Goal: Task Accomplishment & Management: Manage account settings

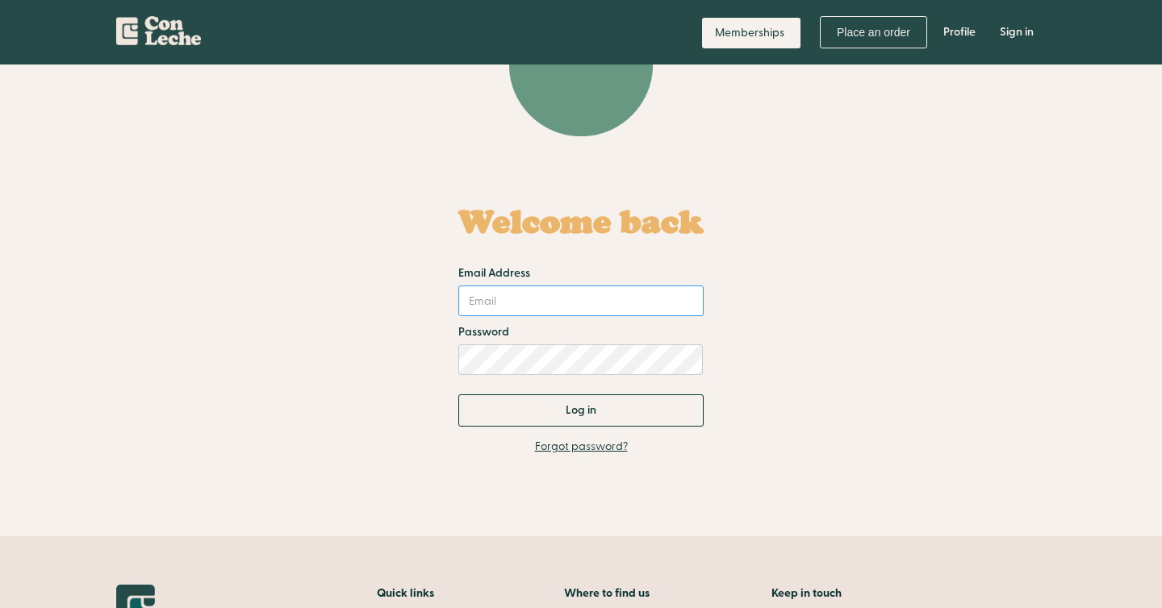
click at [500, 300] on input "Email Address" at bounding box center [580, 301] width 245 height 31
type input "[EMAIL_ADDRESS][DOMAIN_NAME]"
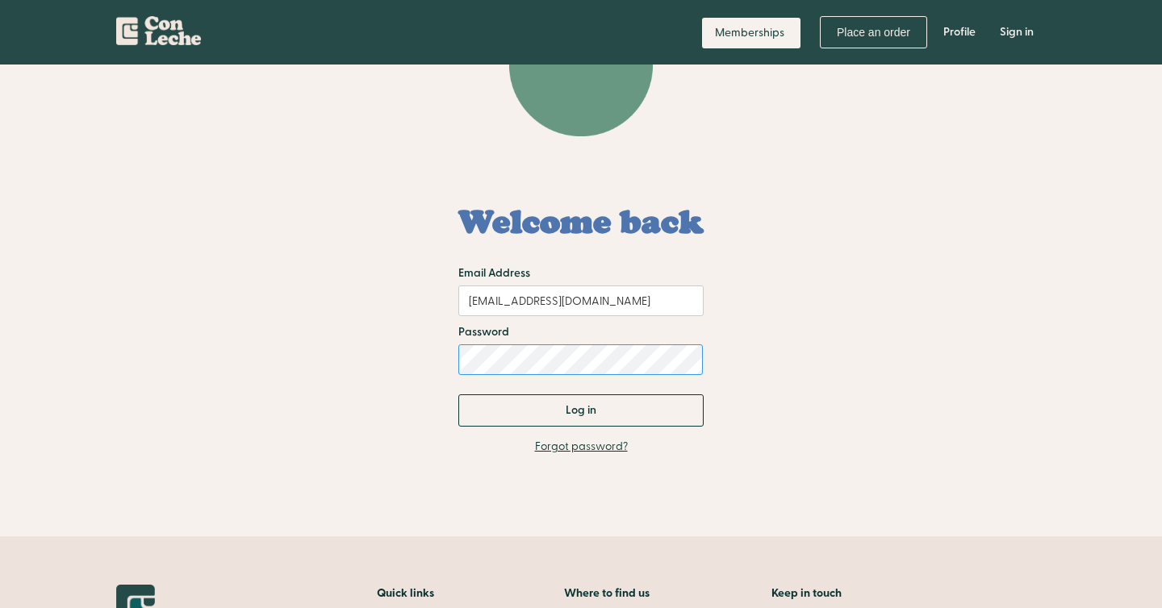
click at [458, 395] on input "Log in" at bounding box center [580, 411] width 245 height 32
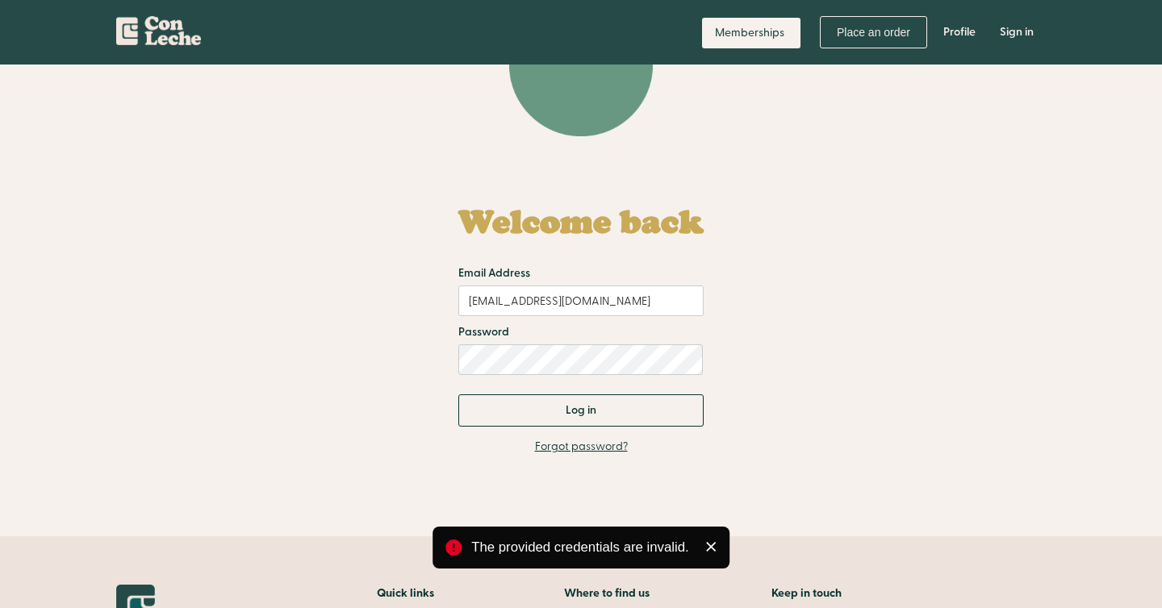
click at [537, 376] on form "Welcome back Email Address sarahcheney4@gmail.com Password Log in" at bounding box center [580, 307] width 245 height 239
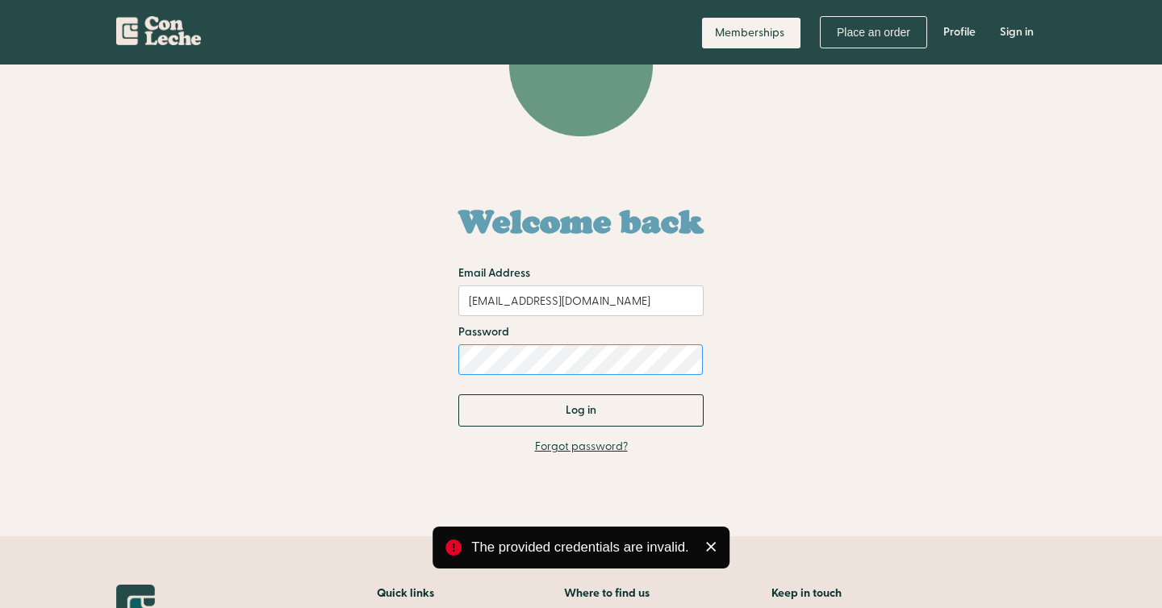
click at [458, 395] on input "Log in" at bounding box center [580, 411] width 245 height 32
